Goal: Information Seeking & Learning: Learn about a topic

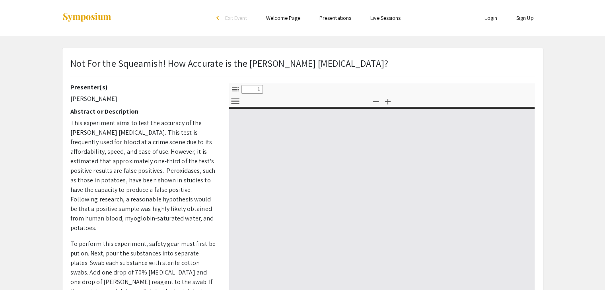
select select "custom"
type input "0"
select select "custom"
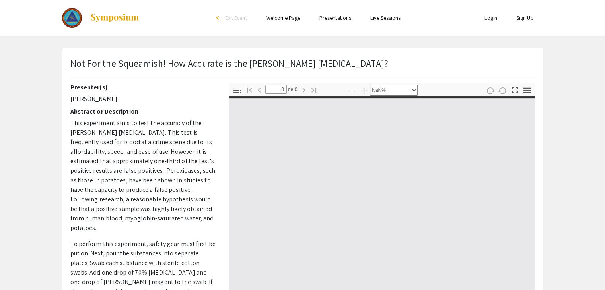
type input "1"
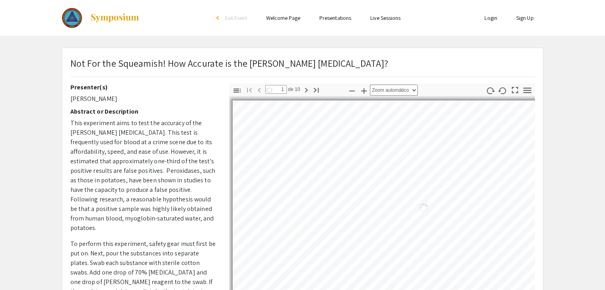
select select "auto"
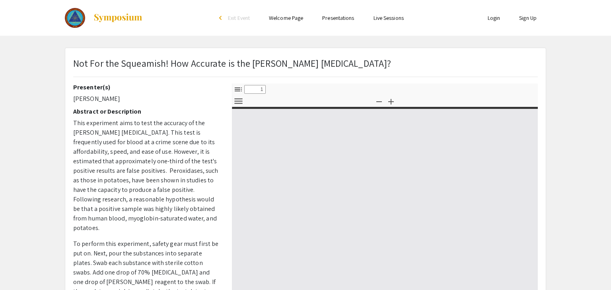
select select "custom"
type input "0"
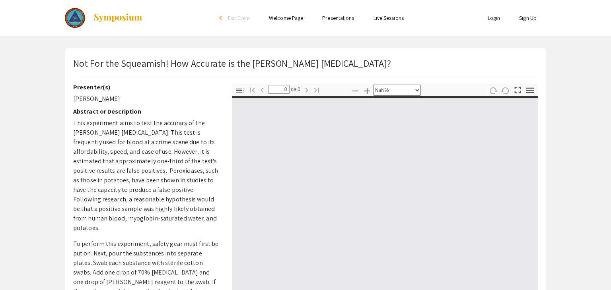
select select "auto"
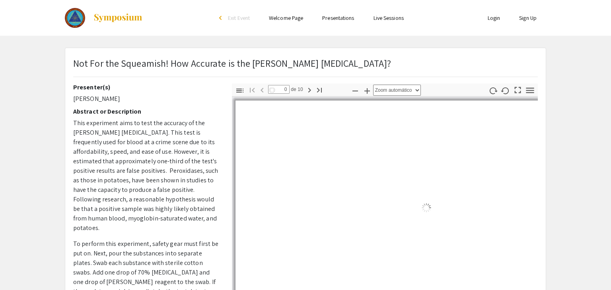
type input "1"
select select "auto"
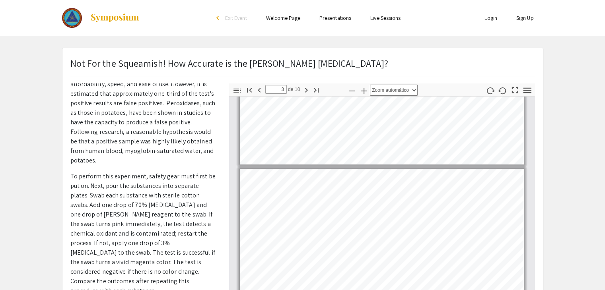
scroll to position [330, 0]
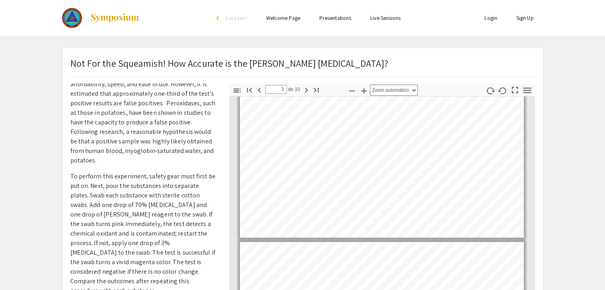
type input "4"
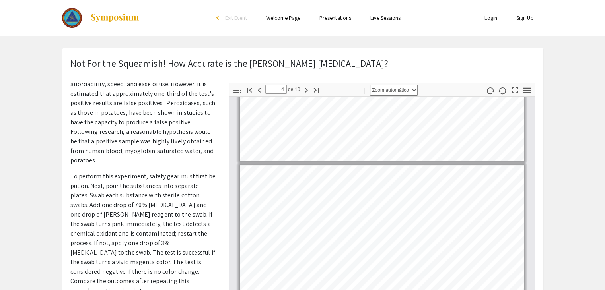
scroll to position [500, 0]
